Goal: Task Accomplishment & Management: Complete application form

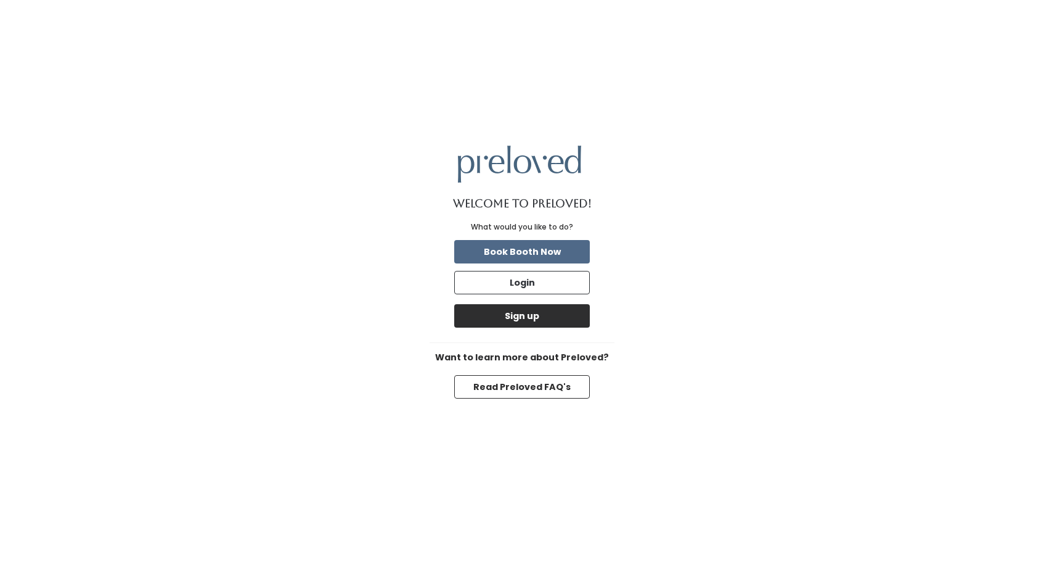
click at [514, 313] on button "Sign up" at bounding box center [522, 315] width 136 height 23
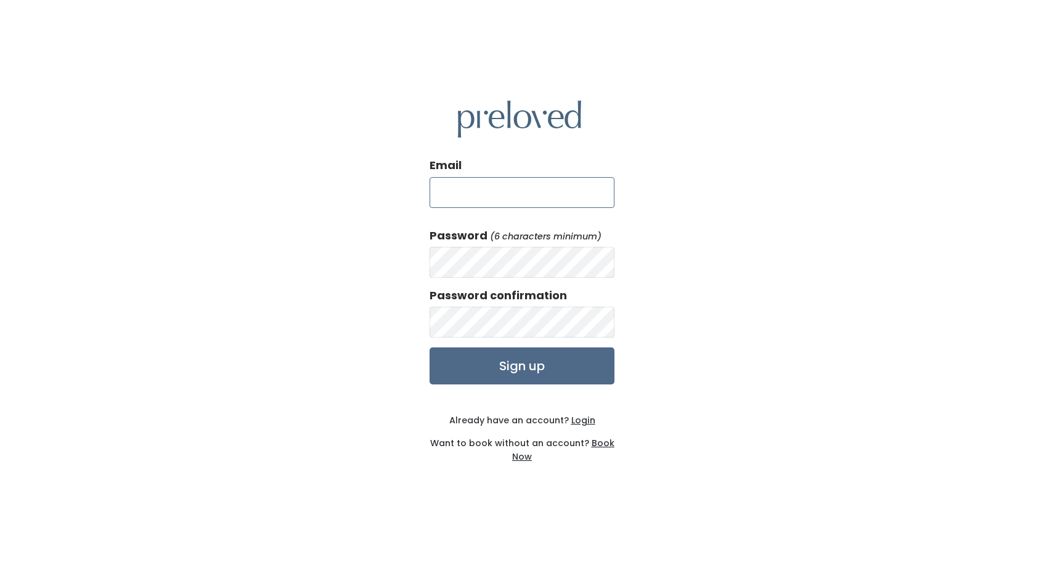
type input "[EMAIL_ADDRESS][DOMAIN_NAME]"
click at [582, 420] on u "Login" at bounding box center [584, 420] width 24 height 12
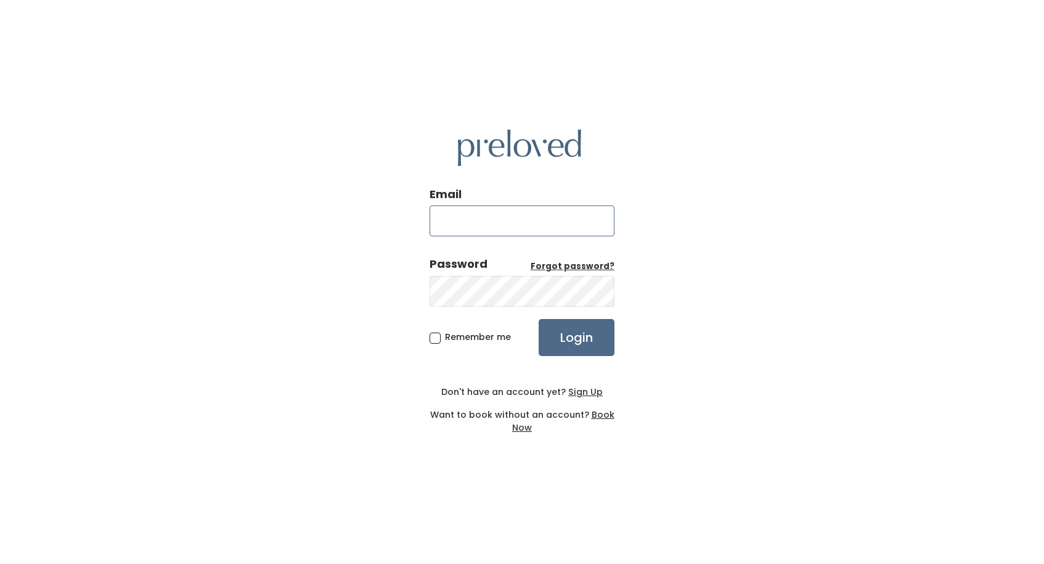
type input "[EMAIL_ADDRESS][DOMAIN_NAME]"
click at [576, 337] on input "Login" at bounding box center [577, 337] width 76 height 37
click at [523, 395] on div "Don't have an account yet? Sign Up" at bounding box center [522, 391] width 185 height 13
click at [575, 391] on u "Sign Up" at bounding box center [585, 391] width 35 height 12
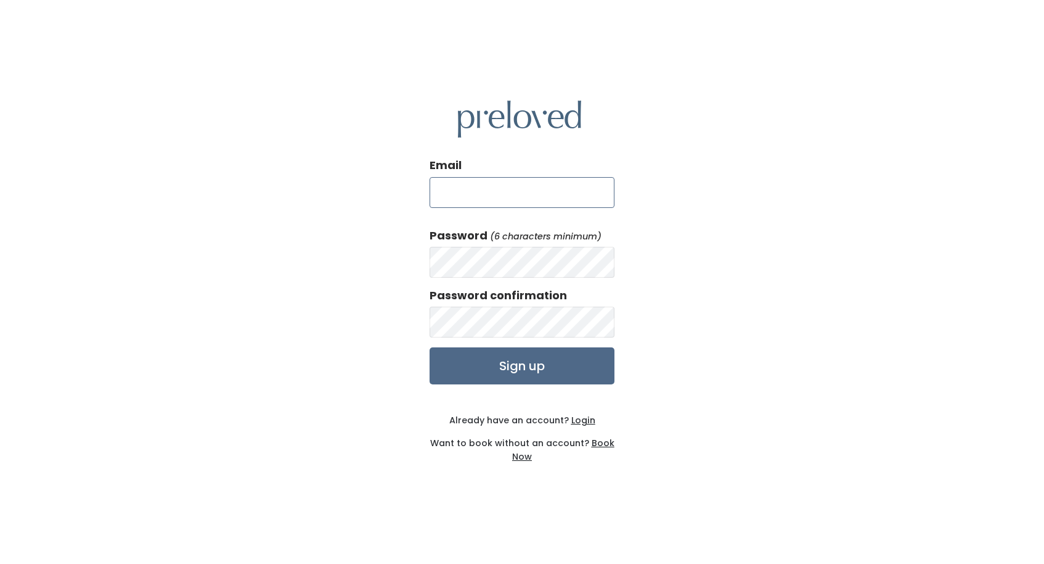
type input "[EMAIL_ADDRESS][DOMAIN_NAME]"
click at [541, 362] on input "Sign up" at bounding box center [522, 365] width 185 height 37
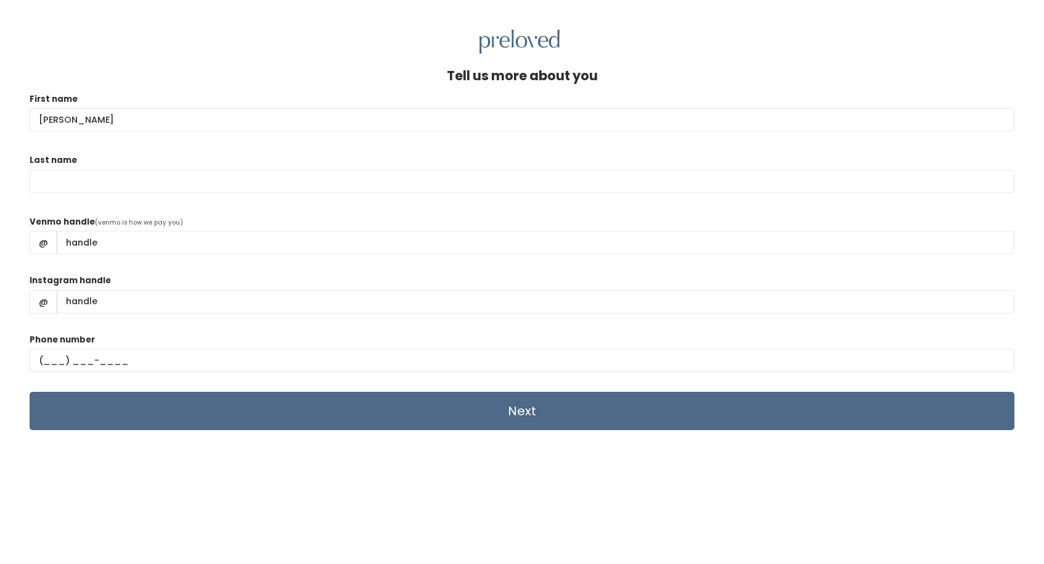
type input "Minda"
type input "Caesar"
click at [286, 321] on div "Instagram handle @" at bounding box center [522, 298] width 985 height 49
type input "(404) 372-6596"
click at [85, 245] on input "Venmo handle" at bounding box center [536, 242] width 958 height 23
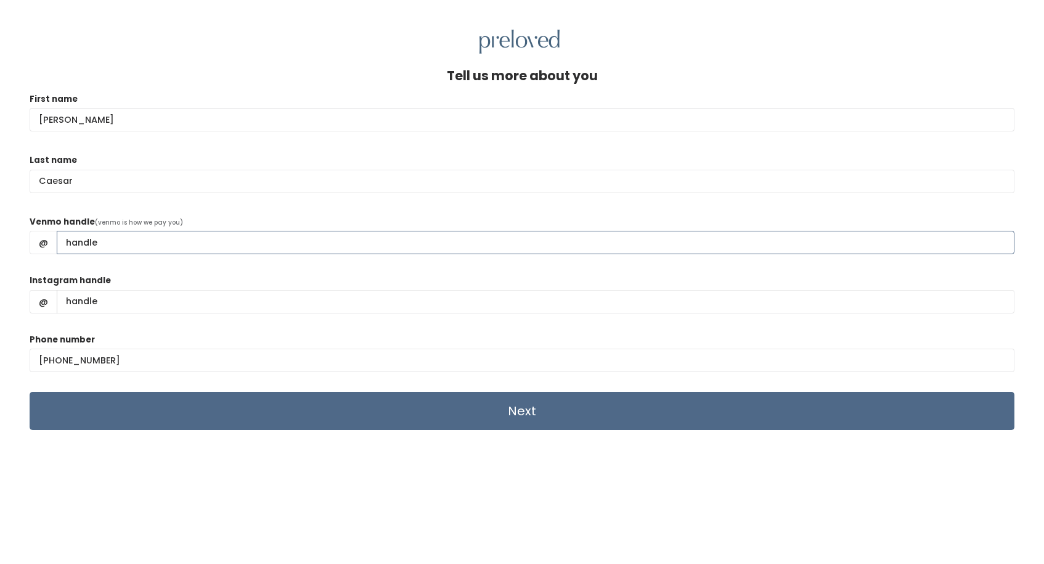
click at [85, 245] on input "Venmo handle" at bounding box center [536, 242] width 958 height 23
type input "Minda-Caesar"
click at [87, 293] on input "Instagram handle" at bounding box center [536, 301] width 958 height 23
type input "mmcaesar"
click at [146, 418] on input "Next" at bounding box center [522, 411] width 985 height 38
